Goal: Complete application form: Complete application form

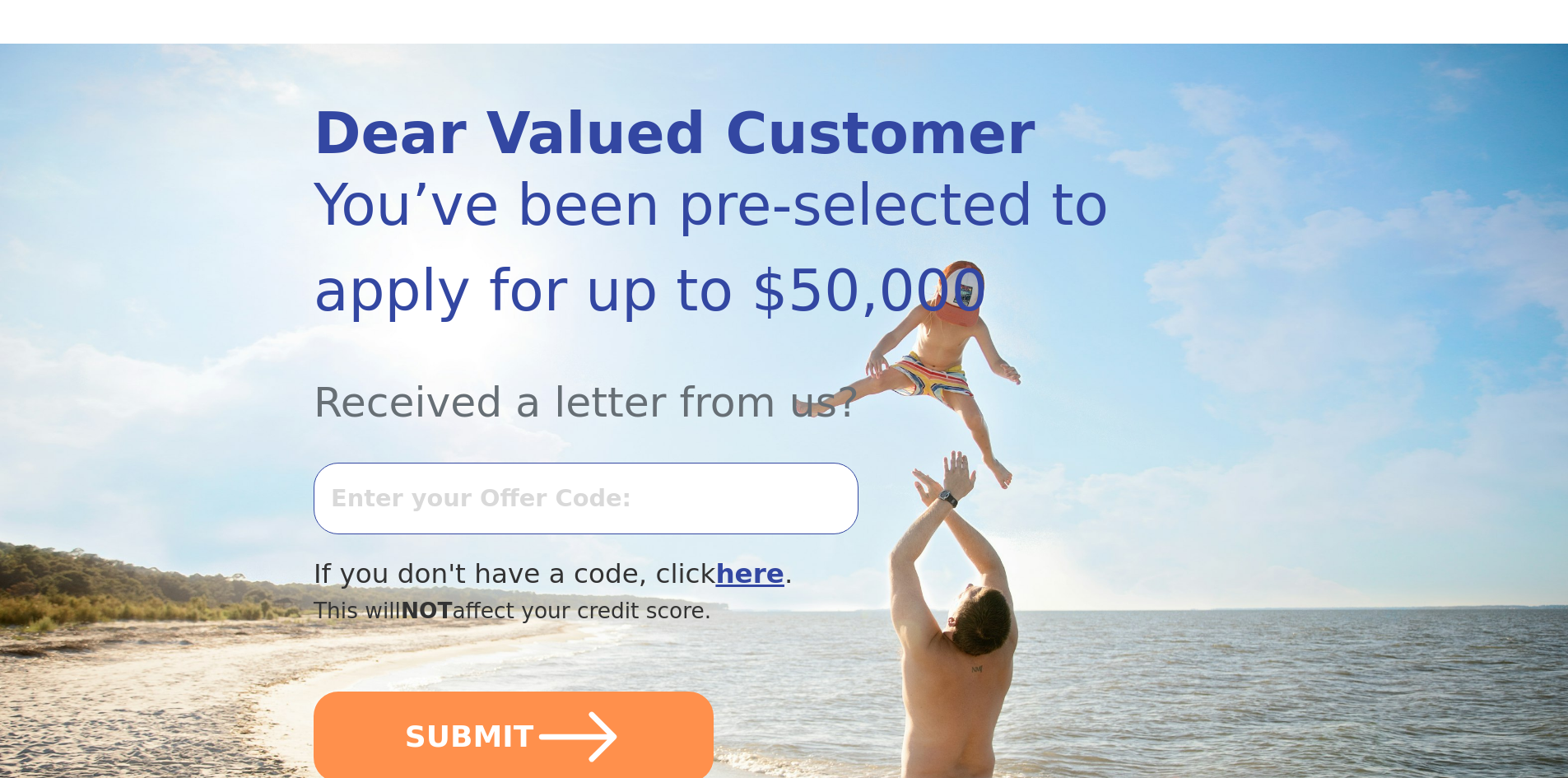
scroll to position [165, 0]
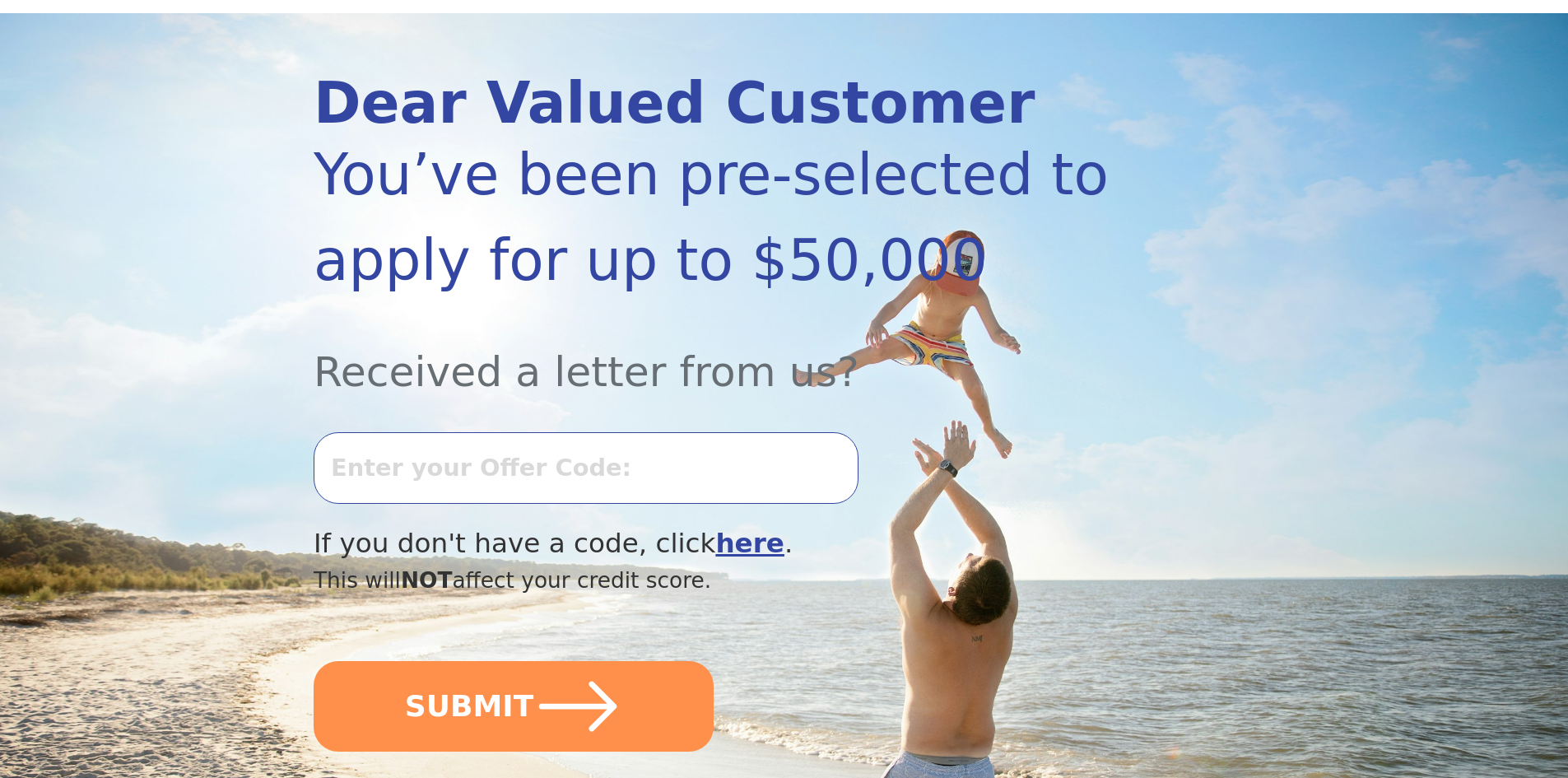
click at [381, 490] on input "text" at bounding box center [586, 468] width 544 height 71
click at [576, 470] on input "0827k068479" at bounding box center [586, 468] width 544 height 71
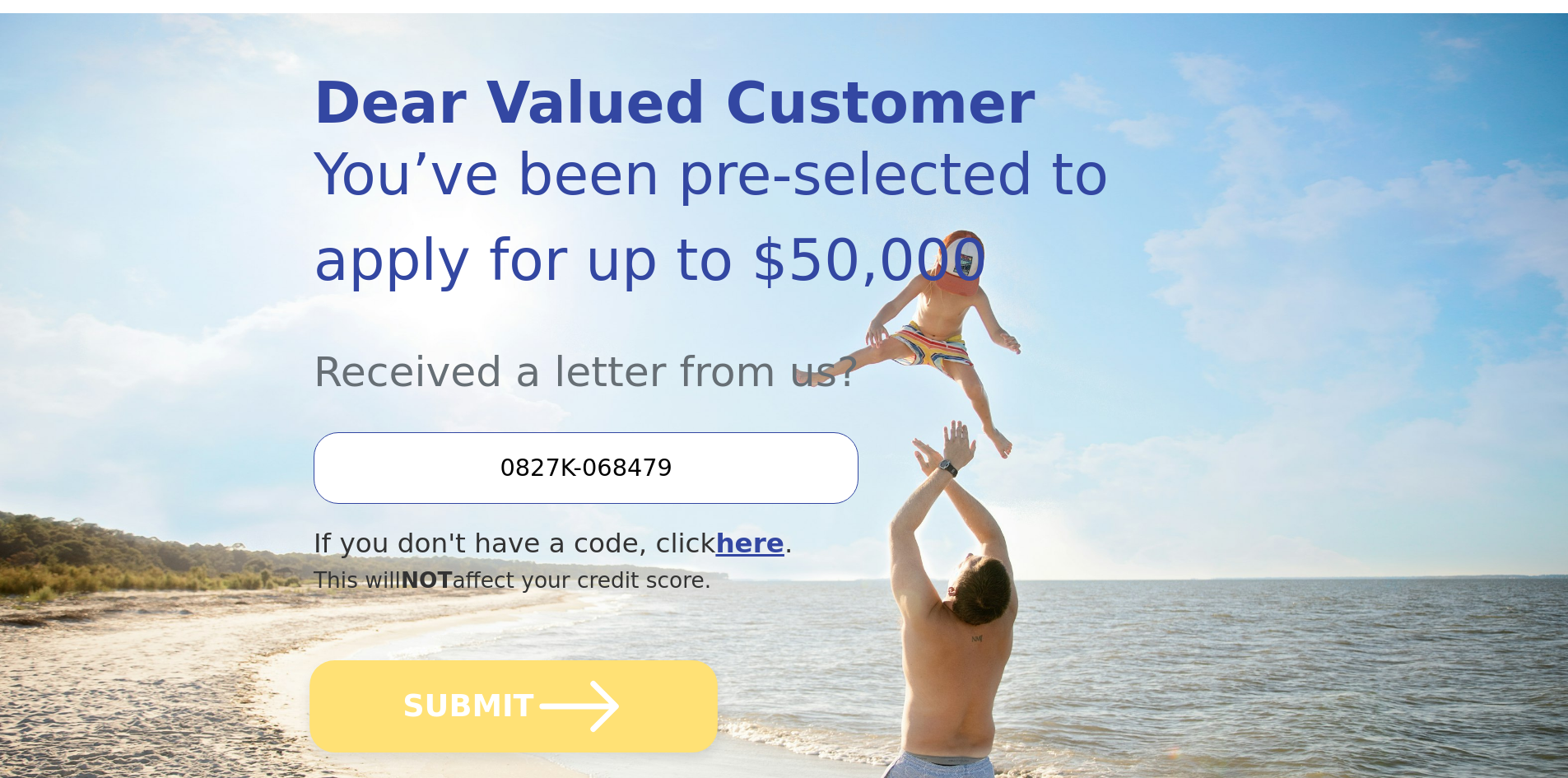
type input "0827K-068479"
click at [582, 722] on icon "submit" at bounding box center [579, 706] width 90 height 90
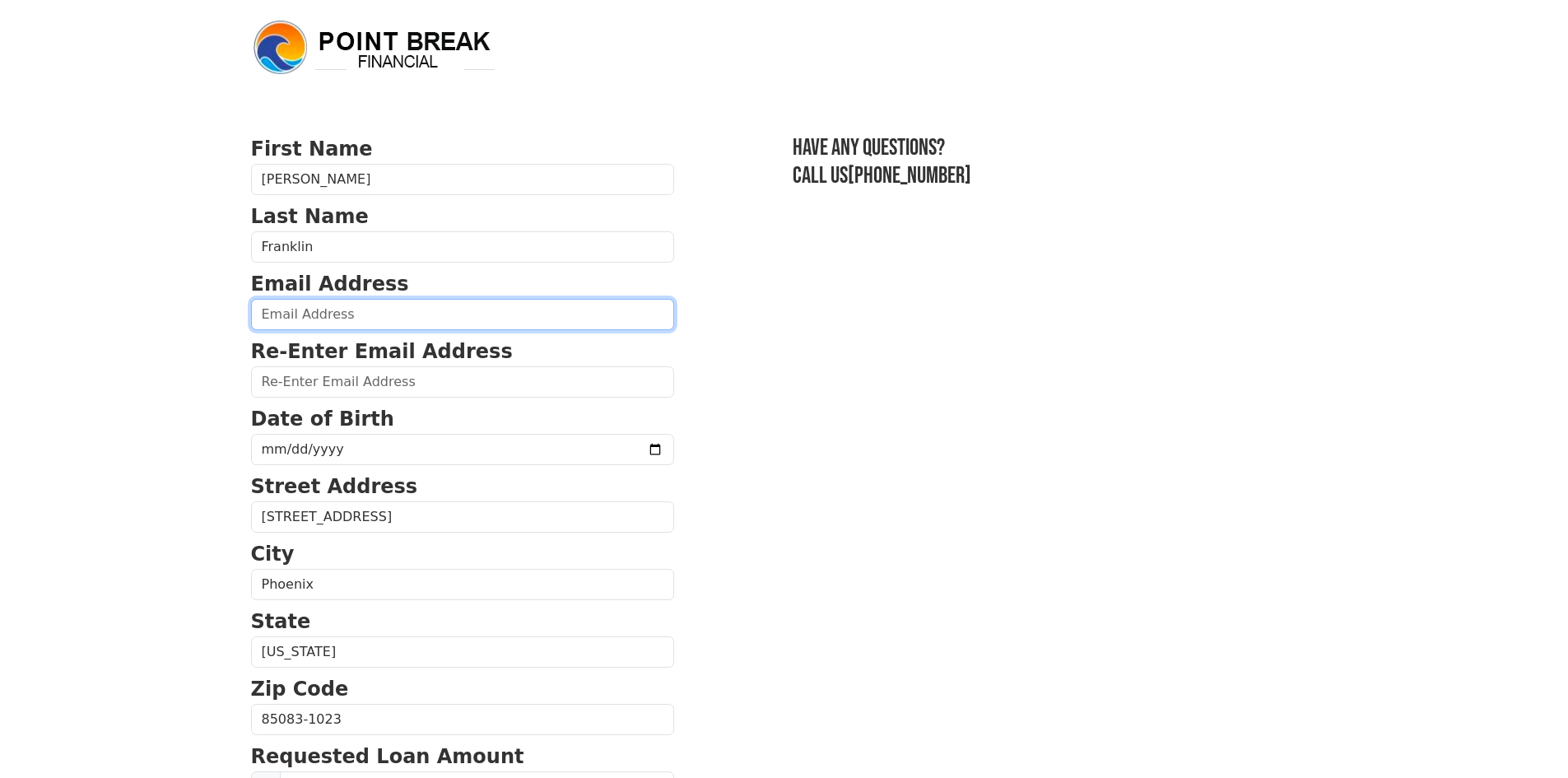
click at [334, 306] on input "email" at bounding box center [462, 314] width 423 height 31
type input "[EMAIL_ADDRESS][DOMAIN_NAME]"
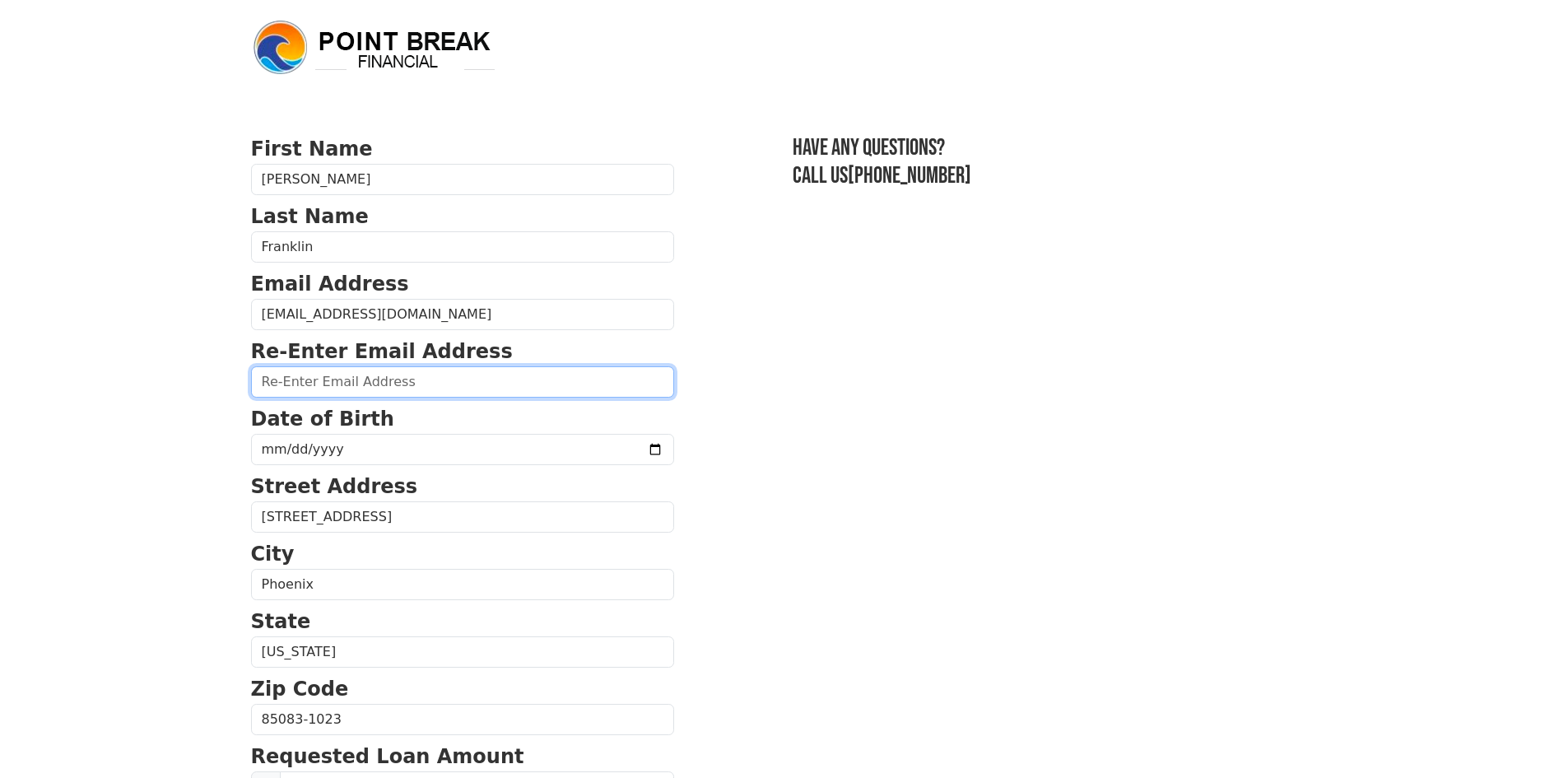
type input "[EMAIL_ADDRESS][DOMAIN_NAME]"
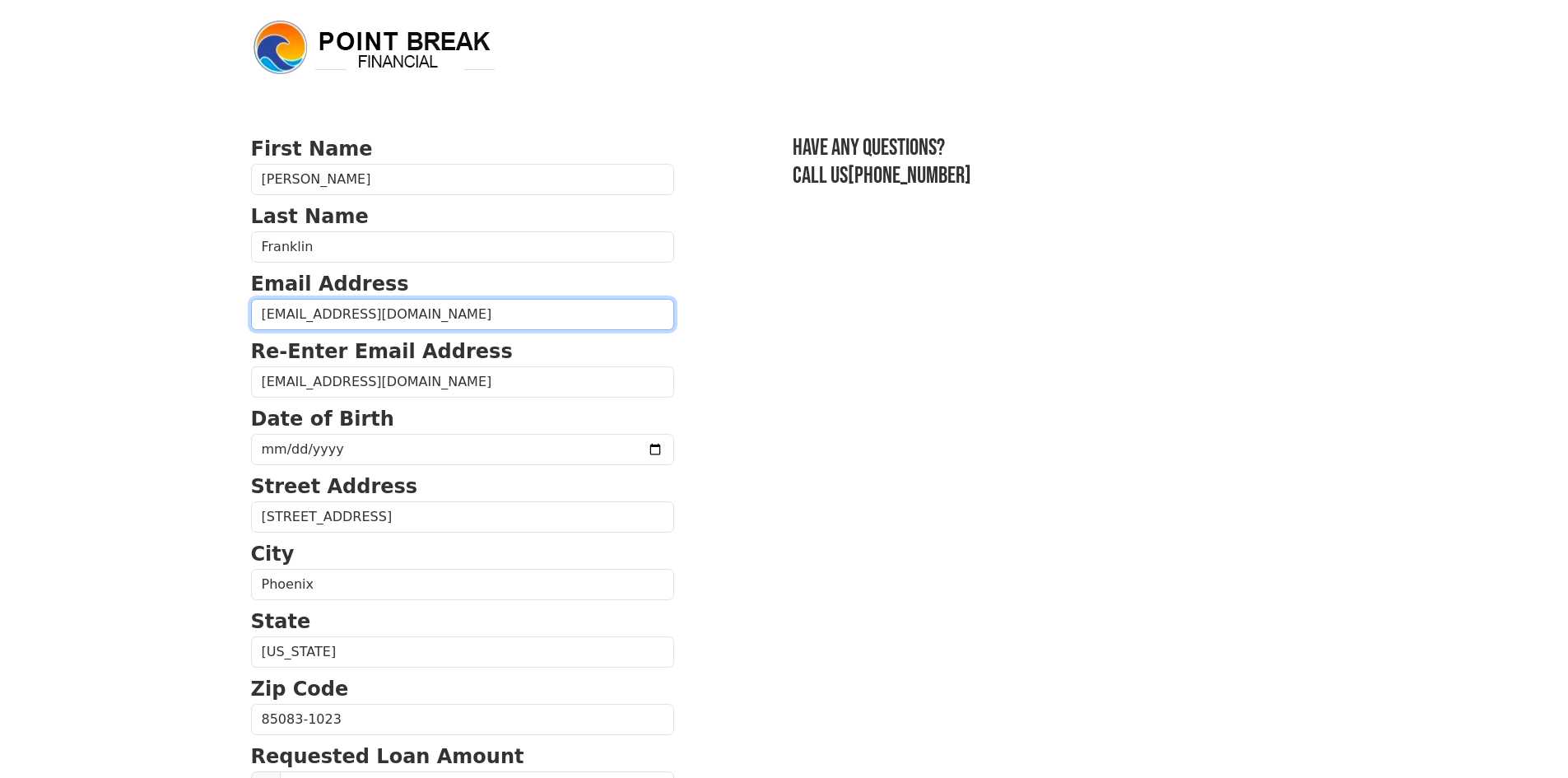
type input "[PHONE_NUMBER]"
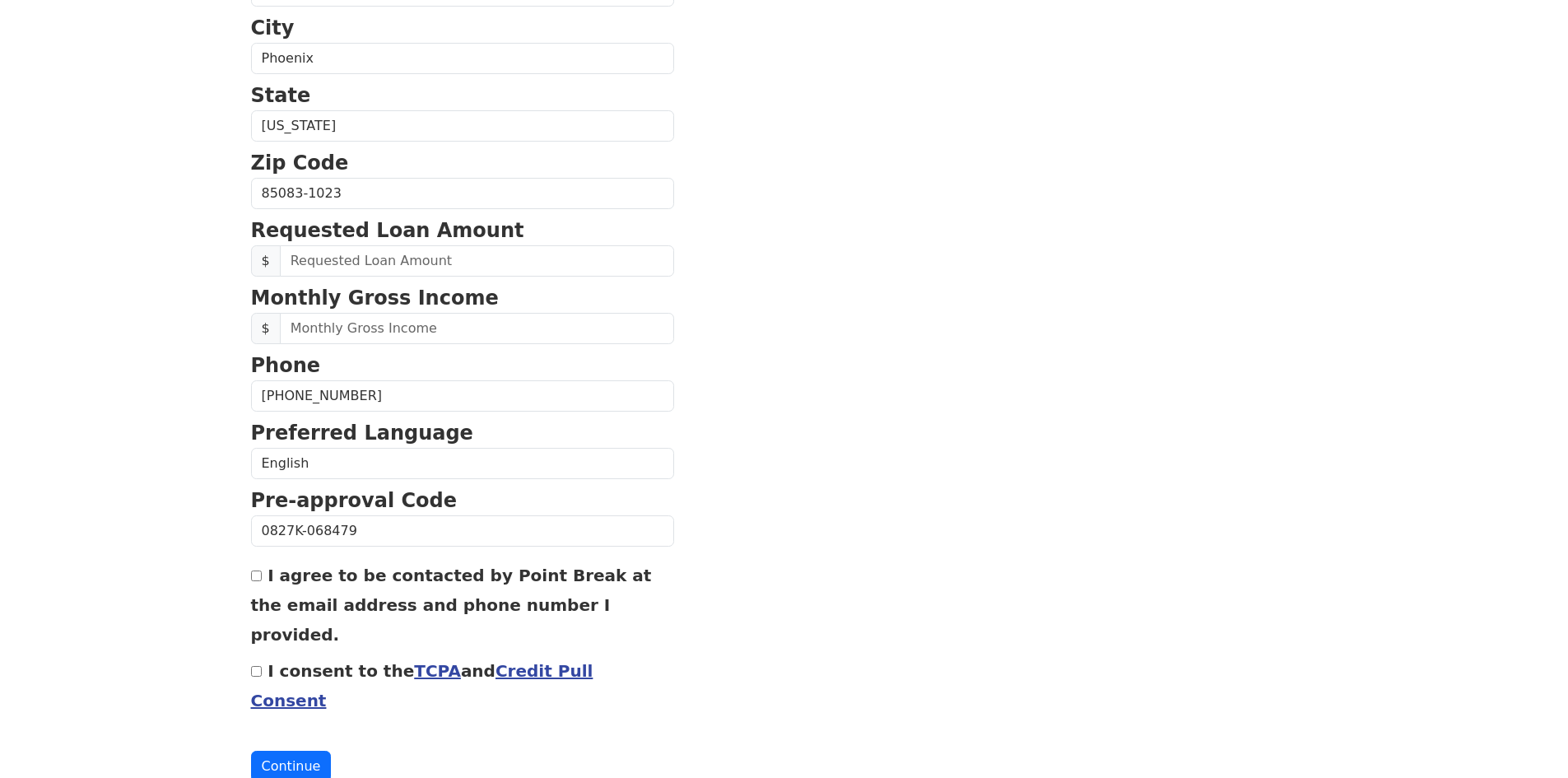
scroll to position [533, 0]
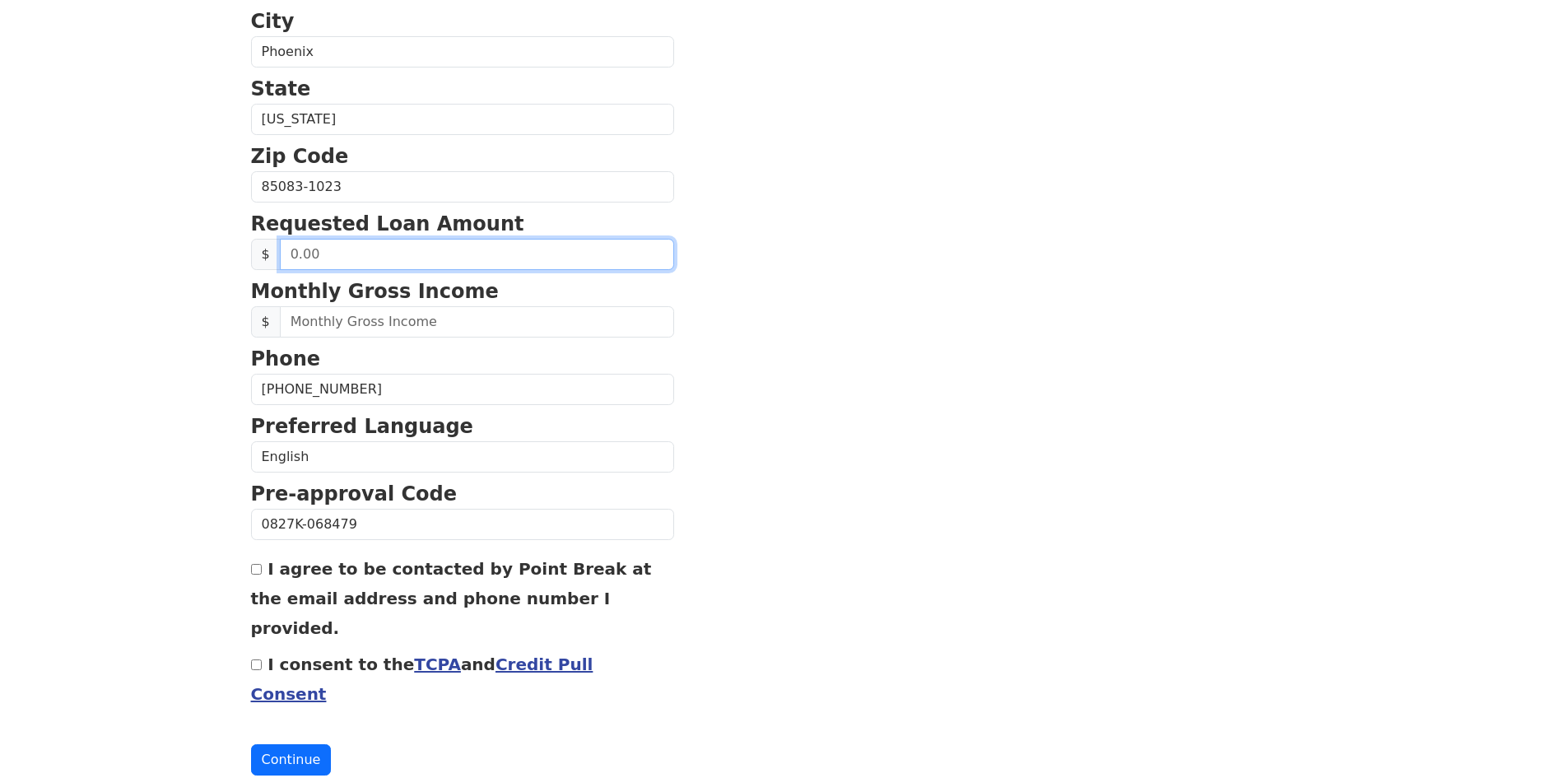
click at [335, 257] on input "text" at bounding box center [477, 254] width 394 height 31
type input "30,000.00"
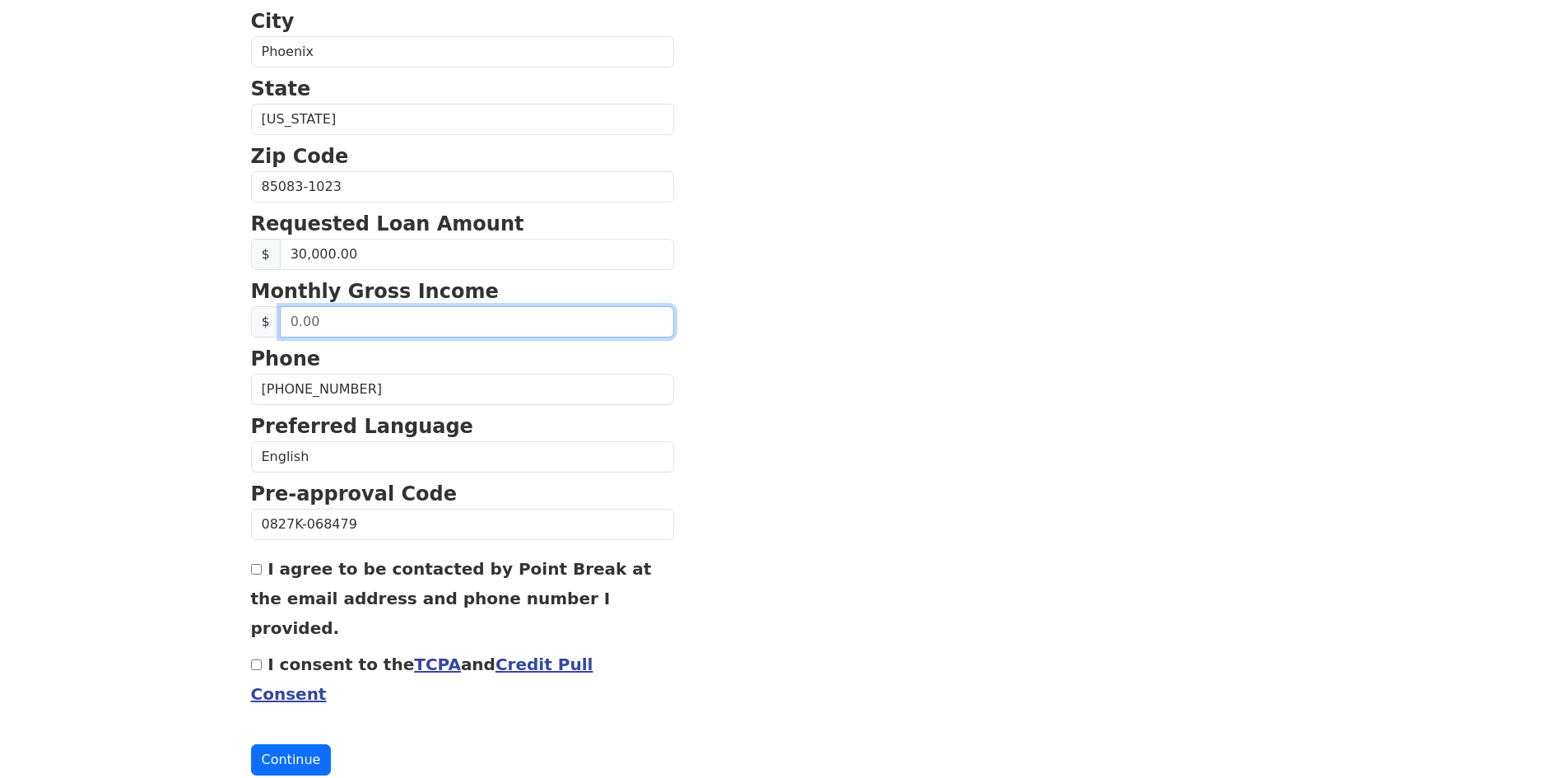
click at [341, 321] on input "text" at bounding box center [477, 321] width 394 height 31
type input "7,000.00"
click at [257, 571] on input "I agree to be contacted by Point Break at the email address and phone number I …" at bounding box center [256, 569] width 11 height 11
checkbox input "true"
click at [259, 660] on input "I consent to the TCPA and Credit Pull Consent" at bounding box center [256, 665] width 11 height 11
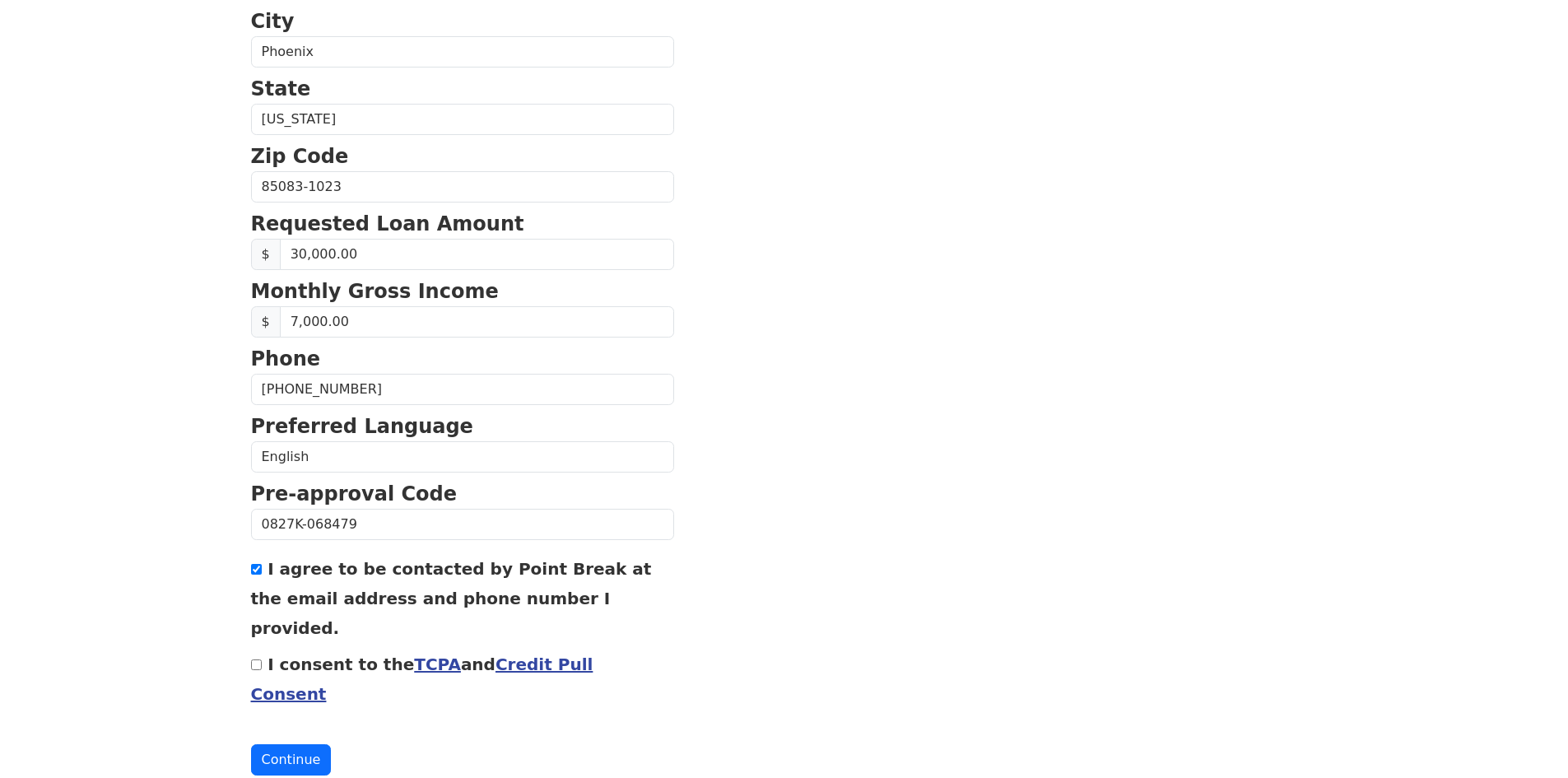
checkbox input "true"
click at [282, 744] on button "Continue" at bounding box center [291, 759] width 80 height 31
click at [269, 744] on button "Continue" at bounding box center [291, 759] width 80 height 31
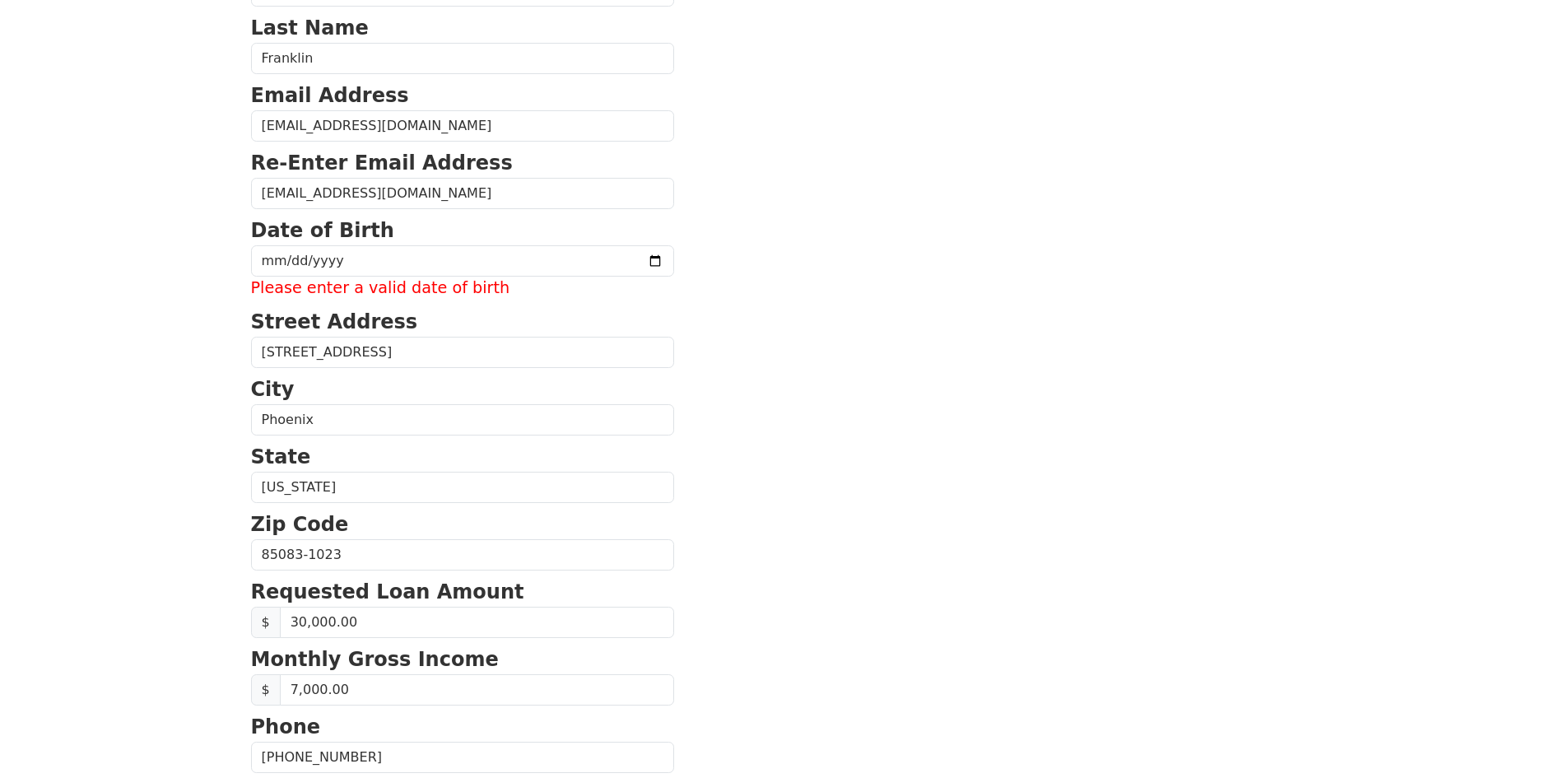
scroll to position [145, 0]
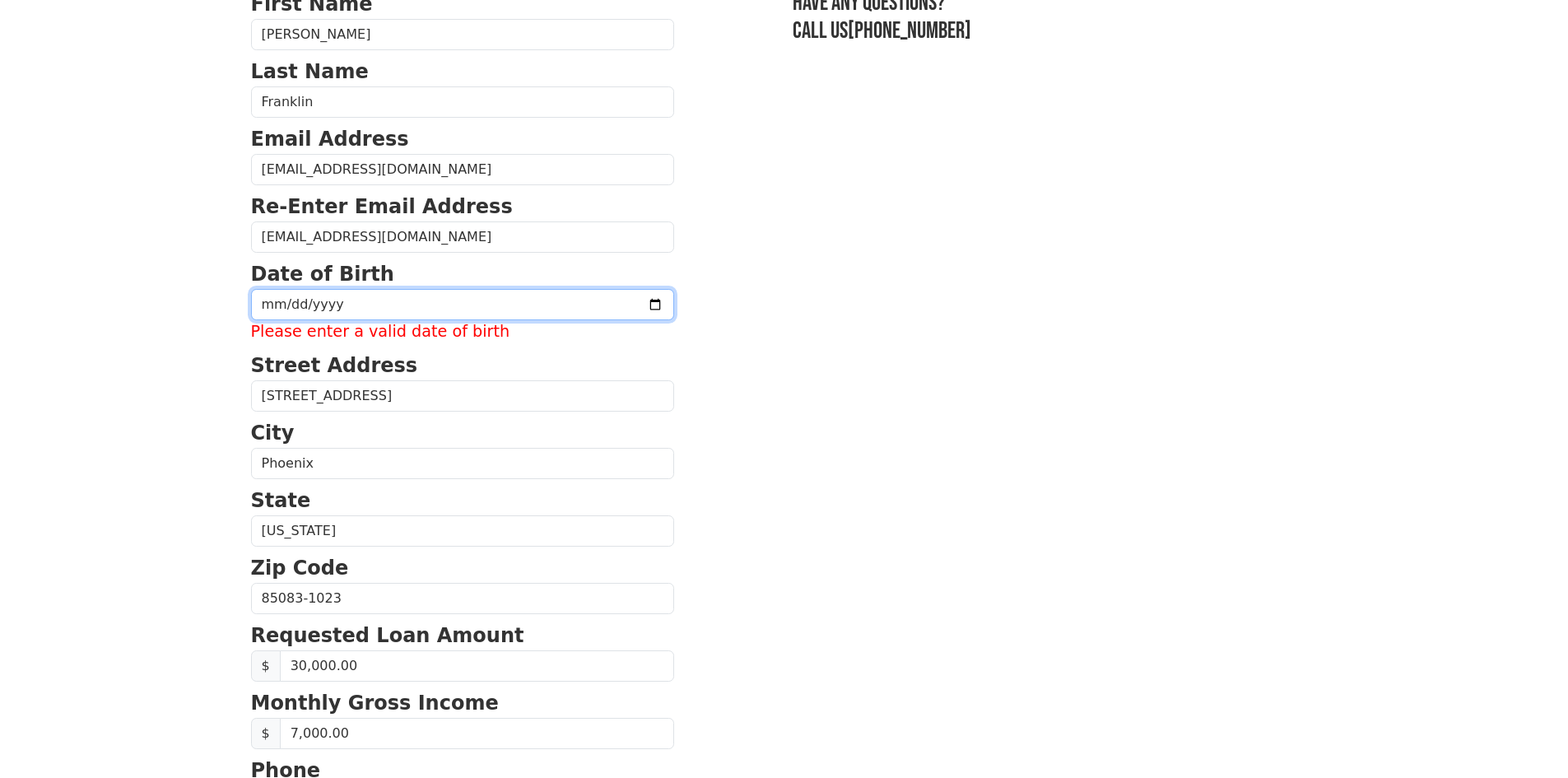
click at [348, 305] on input "date" at bounding box center [462, 304] width 423 height 31
type input "1969-02-21"
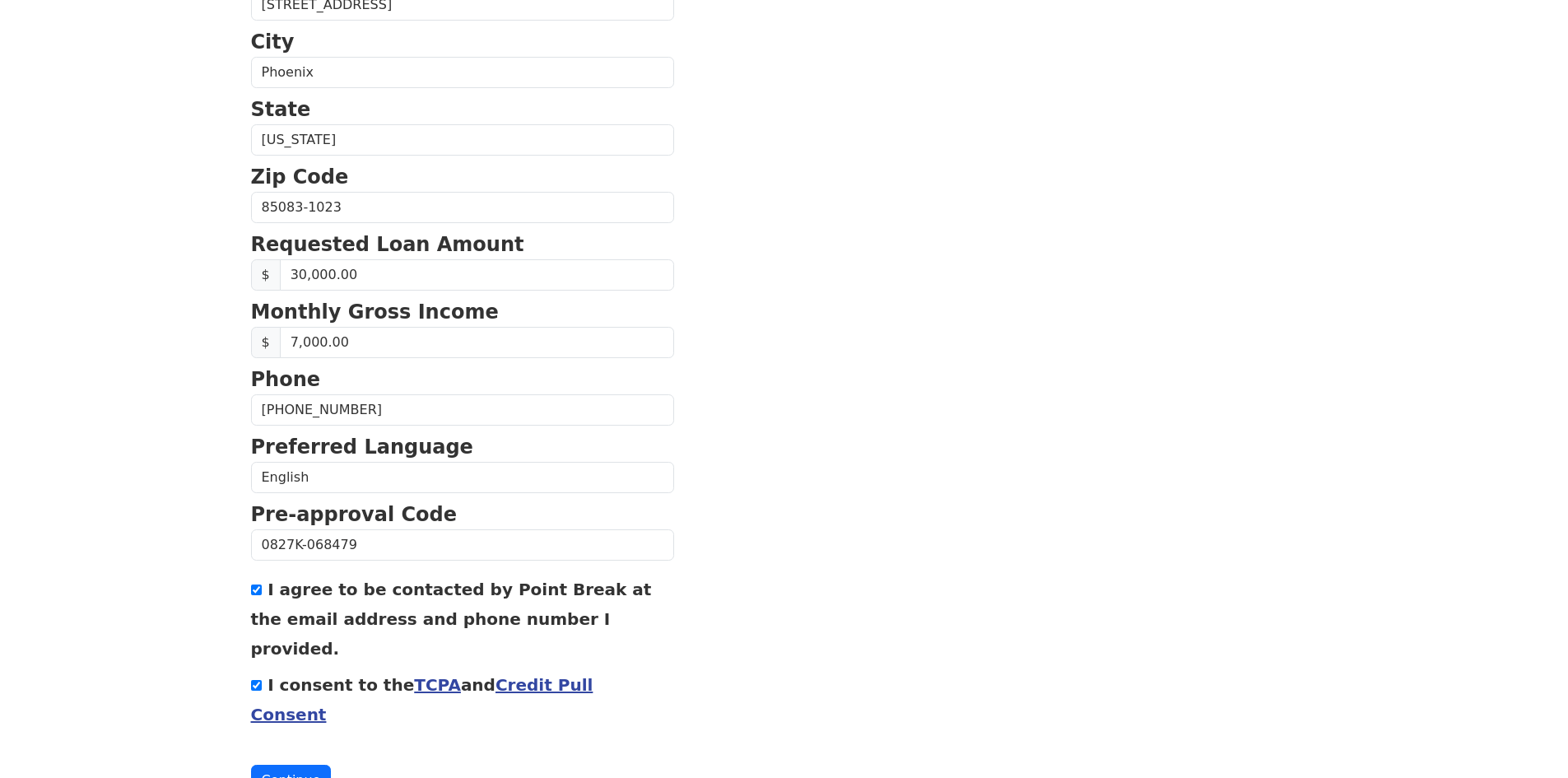
scroll to position [533, 0]
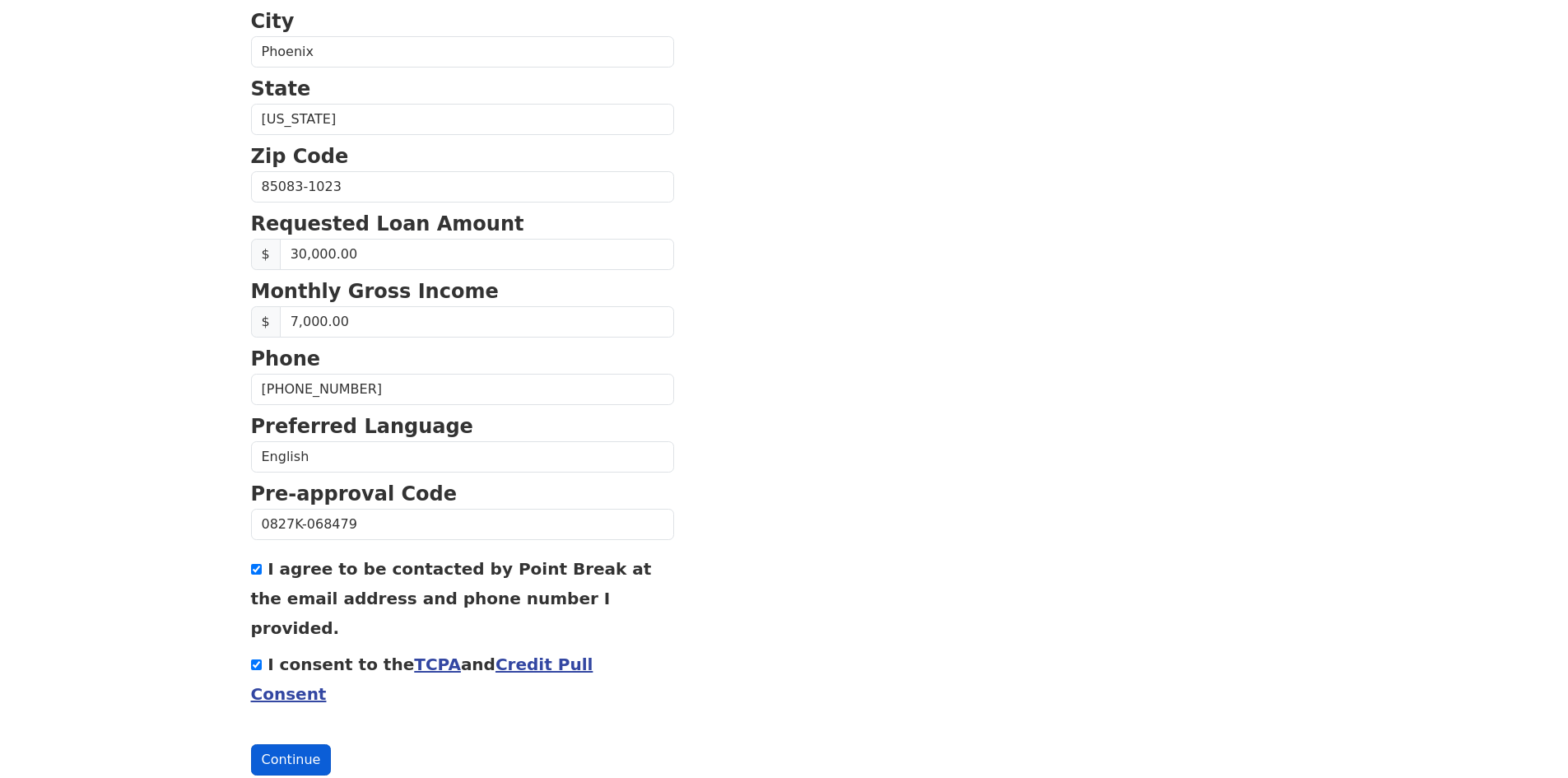
click at [284, 744] on button "Continue" at bounding box center [291, 759] width 80 height 31
